Goal: Book appointment/travel/reservation

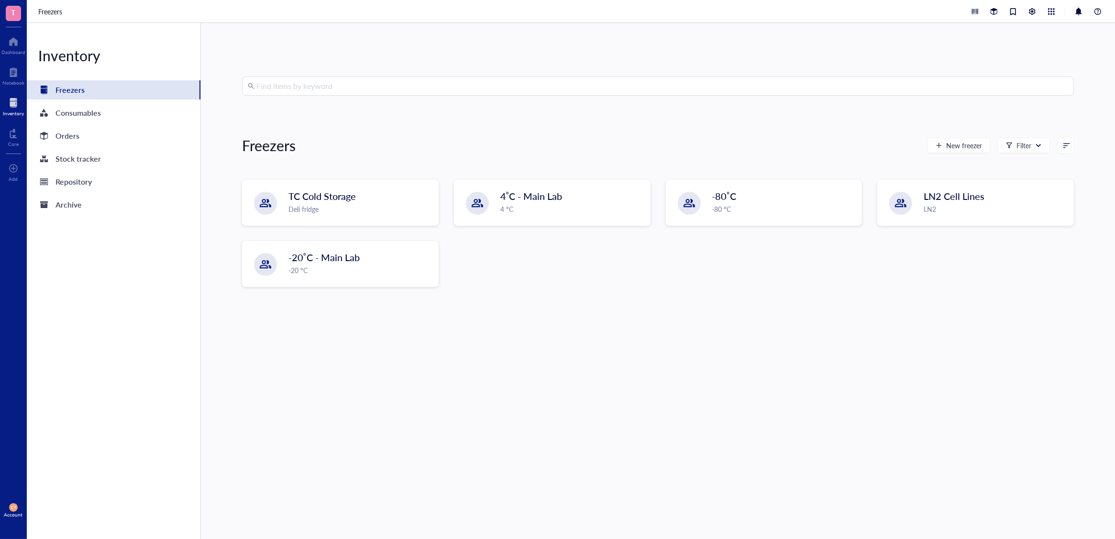
click at [13, 107] on div at bounding box center [13, 102] width 21 height 15
click at [14, 141] on div "Core" at bounding box center [13, 144] width 11 height 6
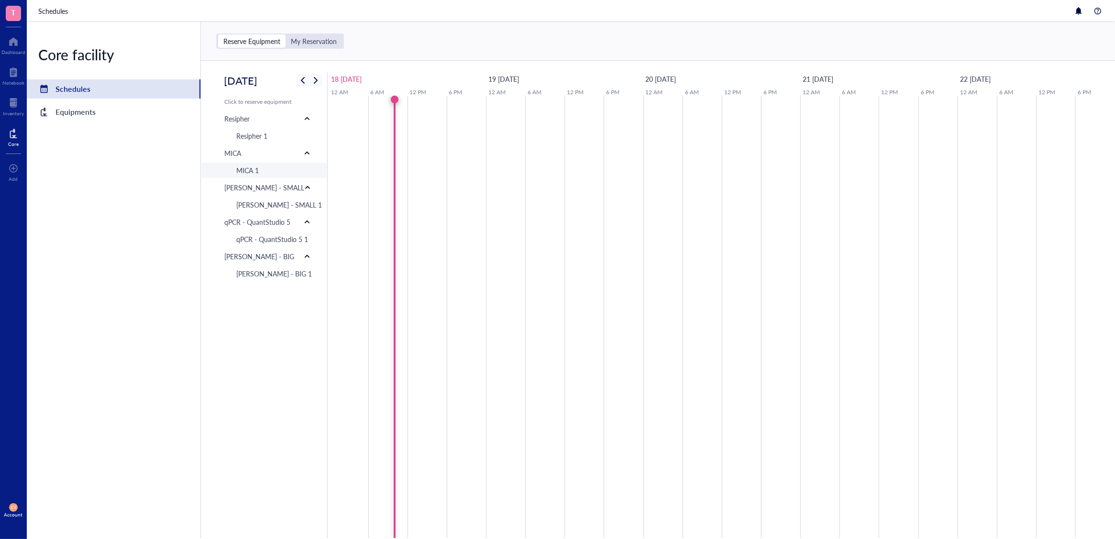
click at [258, 176] on div "MICA 1" at bounding box center [247, 170] width 22 height 11
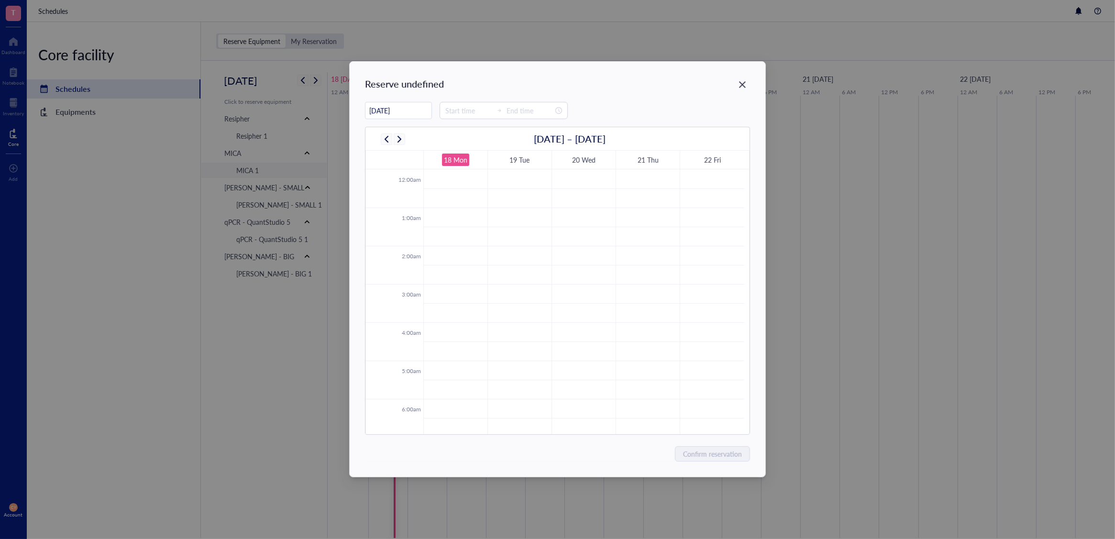
scroll to position [230, 0]
drag, startPoint x: 461, startPoint y: 332, endPoint x: 462, endPoint y: 378, distance: 45.9
click at [462, 381] on tbody "12:00am 1:00am 2:00am 3:00am 4:00am 5:00am 6:00am 7:00am 8:00am 9:00am 10:00am …" at bounding box center [555, 398] width 378 height 918
drag, startPoint x: 452, startPoint y: 331, endPoint x: 459, endPoint y: 337, distance: 9.1
click at [464, 375] on tbody "12:00am 1:00am 2:00am 3:00am 4:00am 5:00am 6:00am 7:00am 8:00am 9:00am 10:00am …" at bounding box center [555, 398] width 378 height 918
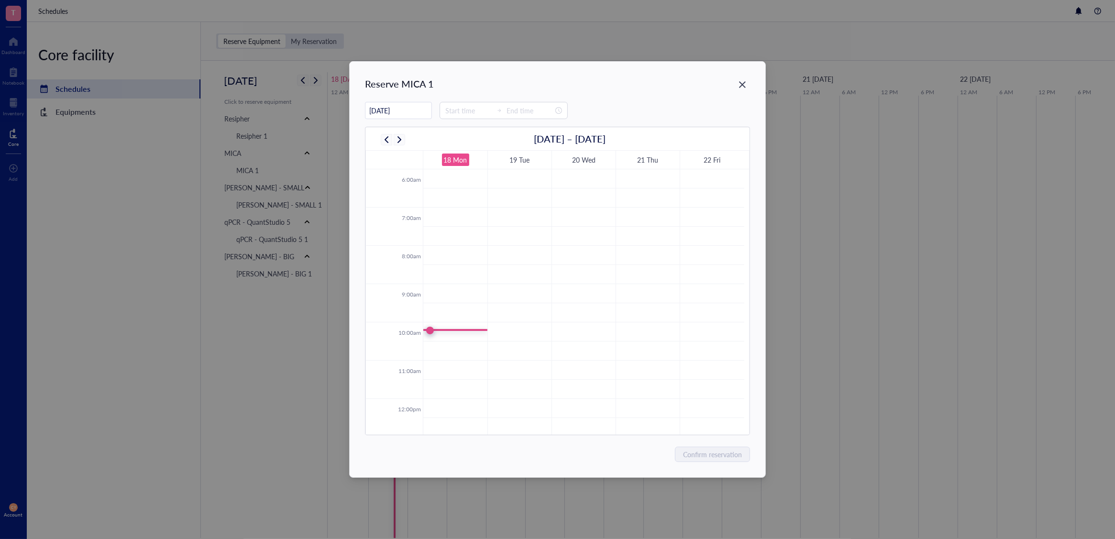
drag, startPoint x: 450, startPoint y: 315, endPoint x: 451, endPoint y: 333, distance: 18.3
click at [451, 334] on tbody "12:00am 1:00am 2:00am 3:00am 4:00am 5:00am 6:00am 7:00am 8:00am 9:00am 10:00am …" at bounding box center [555, 398] width 378 height 918
click at [737, 88] on div "Close" at bounding box center [742, 84] width 15 height 15
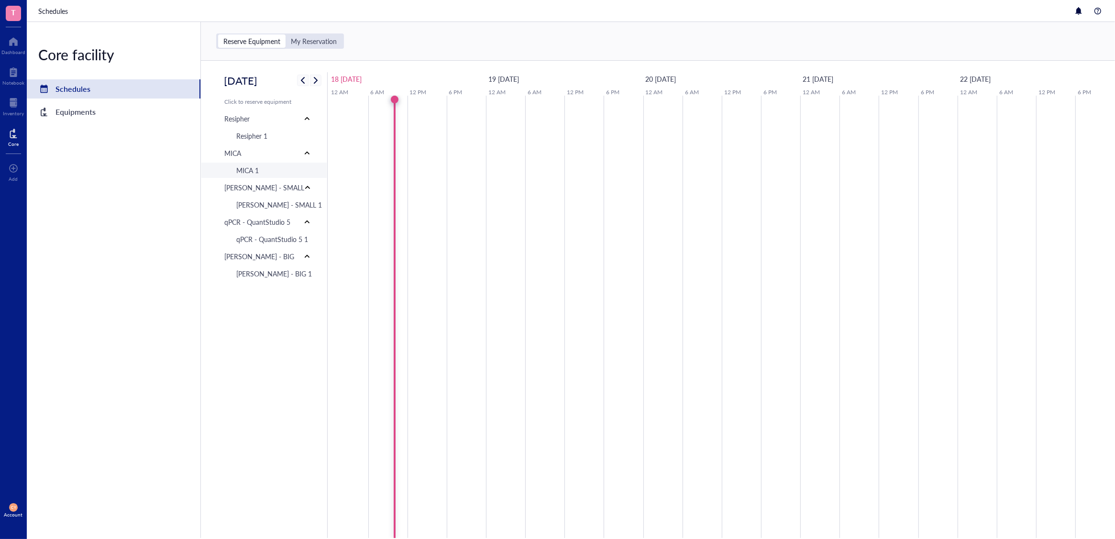
click at [248, 171] on div "MICA 1" at bounding box center [247, 170] width 22 height 11
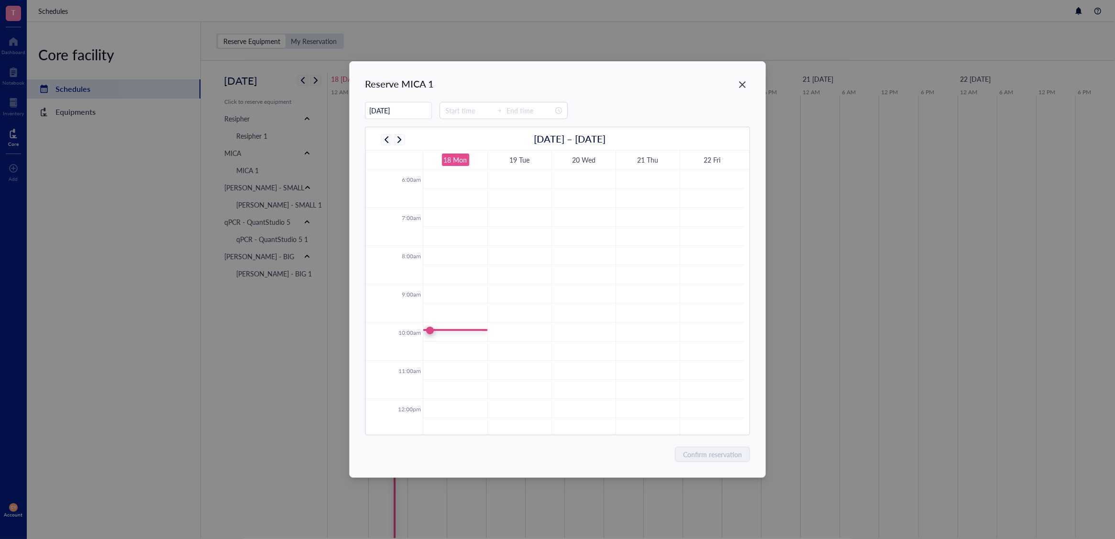
drag, startPoint x: 451, startPoint y: 279, endPoint x: 474, endPoint y: 331, distance: 57.2
click at [469, 350] on tbody "12:00am 1:00am 2:00am 3:00am 4:00am 5:00am 6:00am 7:00am 8:00am 9:00am 10:00am …" at bounding box center [555, 398] width 378 height 918
drag, startPoint x: 447, startPoint y: 332, endPoint x: 457, endPoint y: 330, distance: 10.3
click at [457, 332] on td at bounding box center [583, 331] width 321 height 19
type input "10:15"
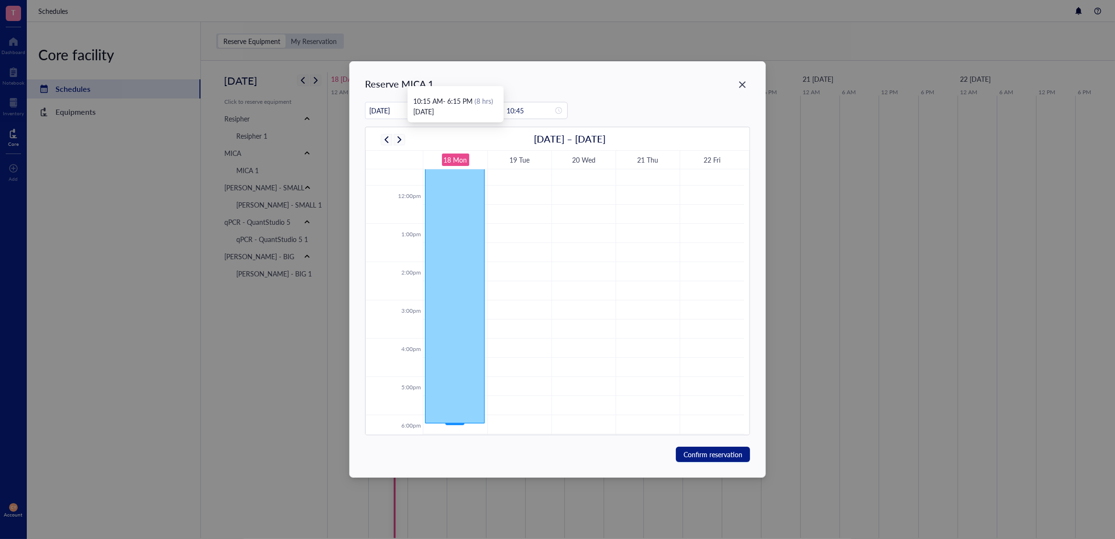
scroll to position [444, 0]
drag, startPoint x: 457, startPoint y: 185, endPoint x: 469, endPoint y: 411, distance: 227.0
click at [470, 412] on div "New event 10:15 - 10:45 AM New event 10:15 - 6:00 PM" at bounding box center [455, 184] width 64 height 918
type input "18:00"
drag, startPoint x: 708, startPoint y: 454, endPoint x: 721, endPoint y: 450, distance: 13.8
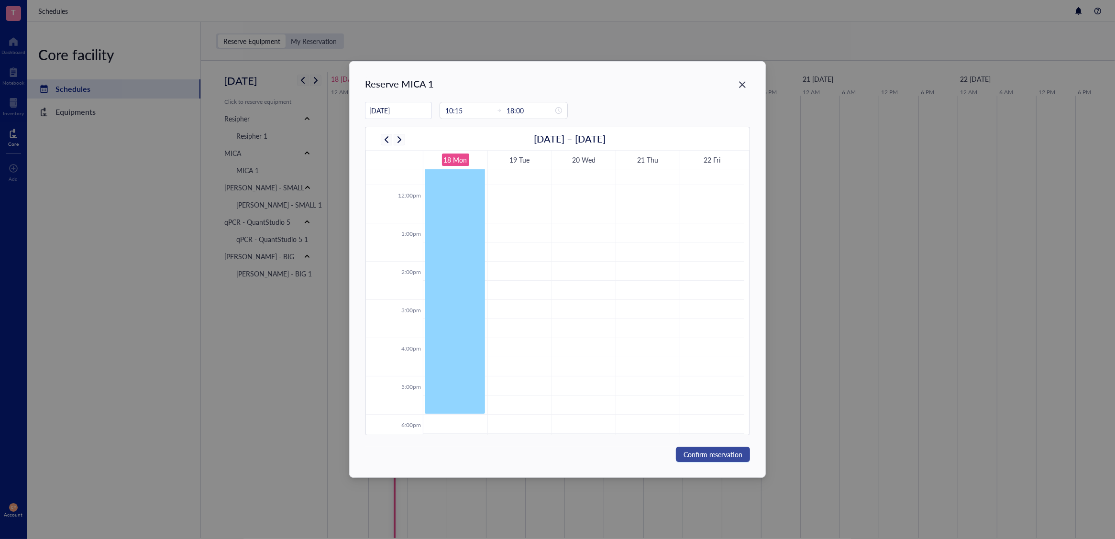
click at [707, 454] on span "Confirm reservation" at bounding box center [712, 454] width 59 height 11
